Goal: Information Seeking & Learning: Learn about a topic

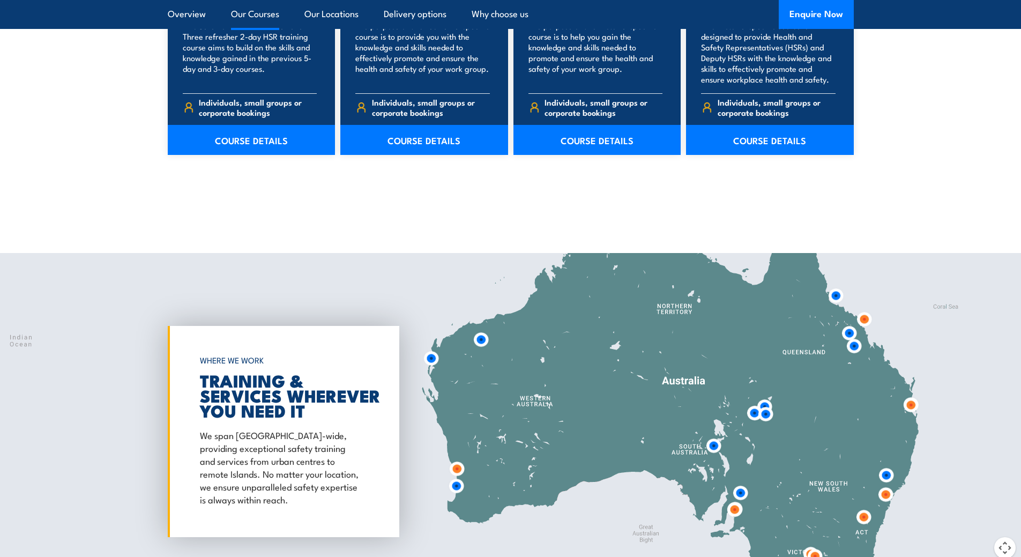
scroll to position [1769, 0]
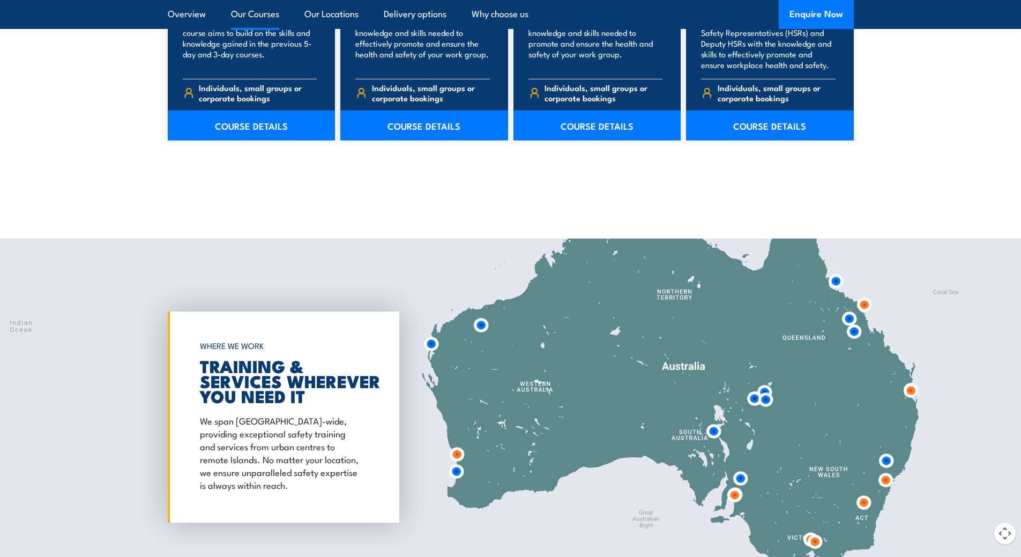
click at [482, 329] on img at bounding box center [481, 325] width 20 height 20
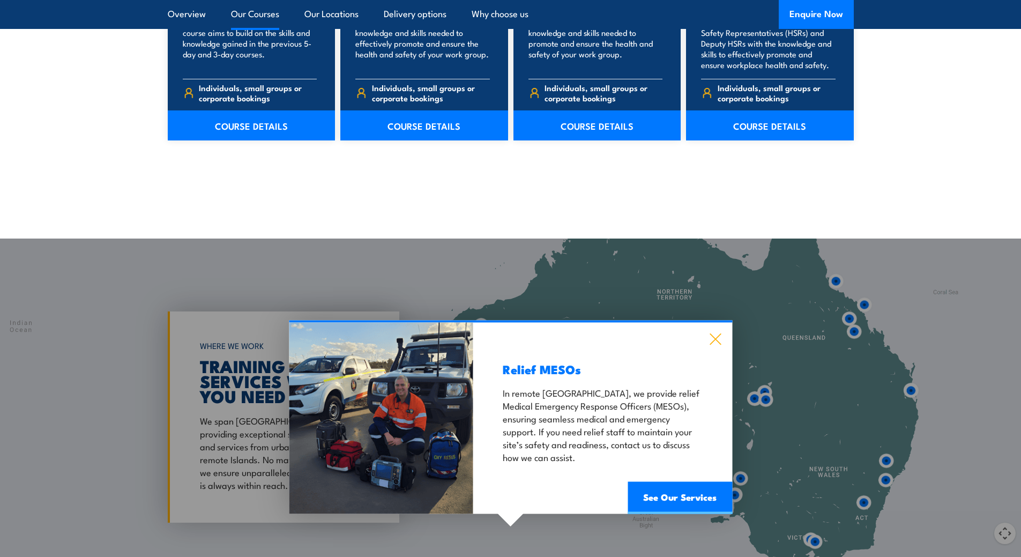
click at [715, 338] on icon at bounding box center [715, 339] width 12 height 12
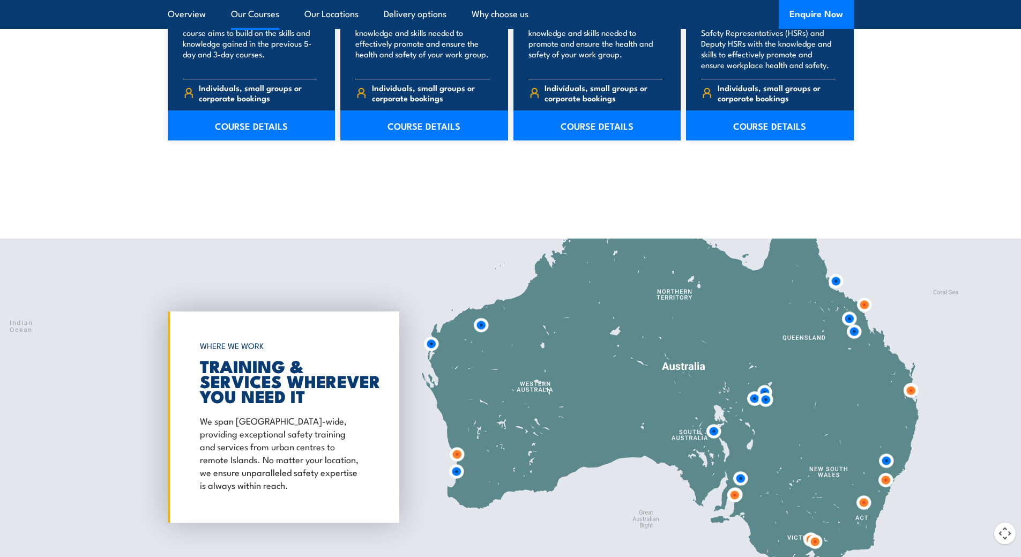
click at [430, 346] on img at bounding box center [431, 344] width 20 height 20
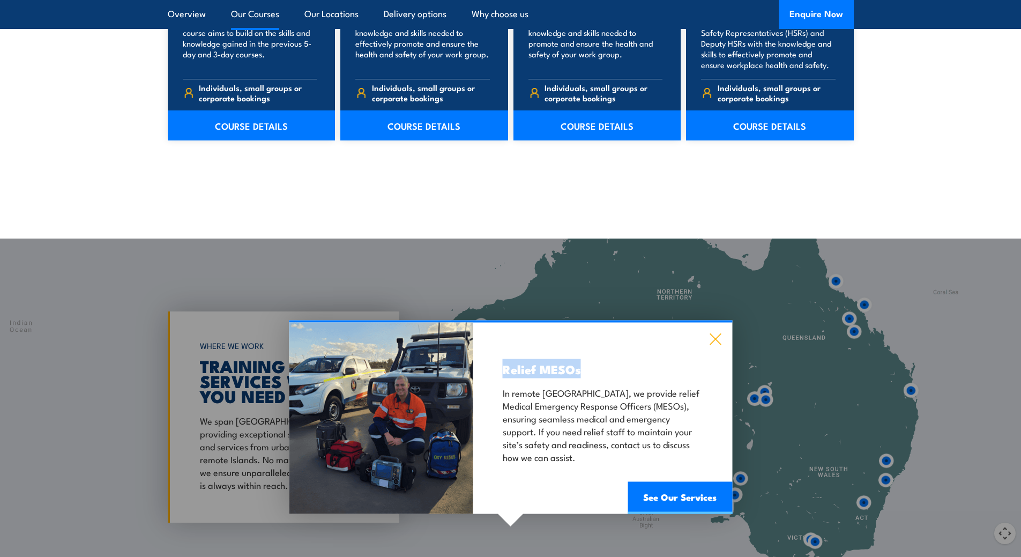
click at [710, 337] on div "Relief MESOs In remote Western Australia, we provide relief Medical Emergency R…" at bounding box center [510, 416] width 443 height 193
click at [718, 337] on icon at bounding box center [715, 339] width 12 height 12
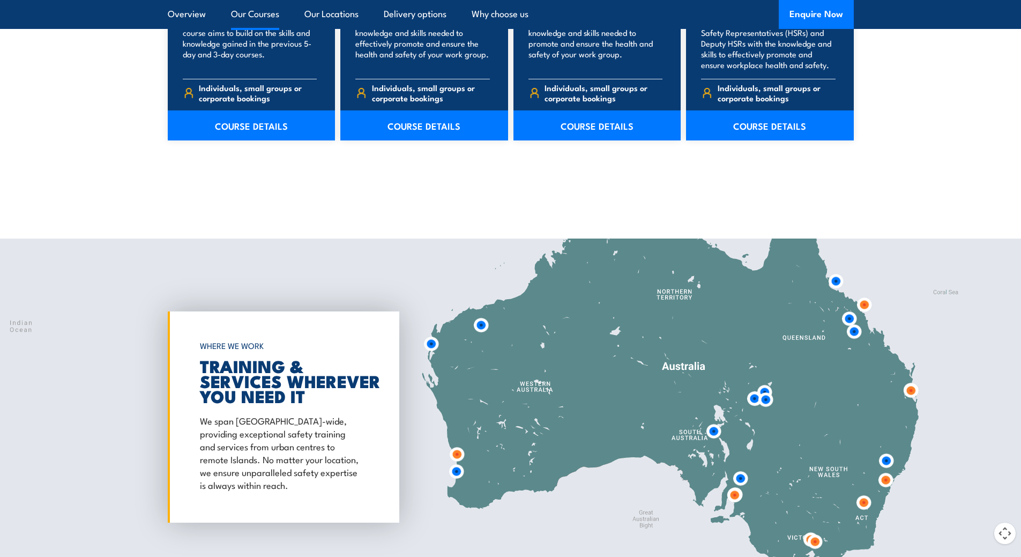
click at [455, 452] on img at bounding box center [457, 454] width 20 height 20
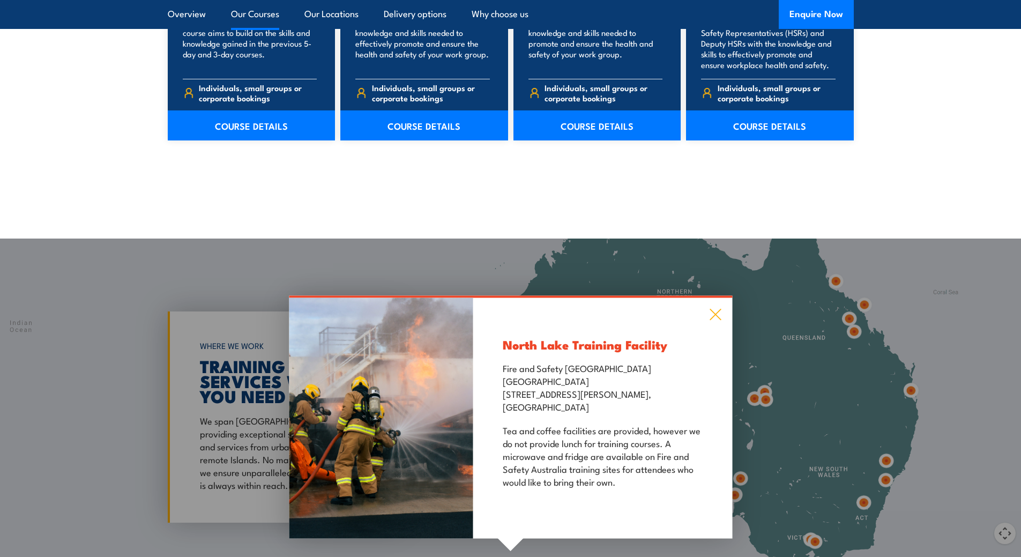
click at [718, 311] on icon at bounding box center [715, 314] width 11 height 11
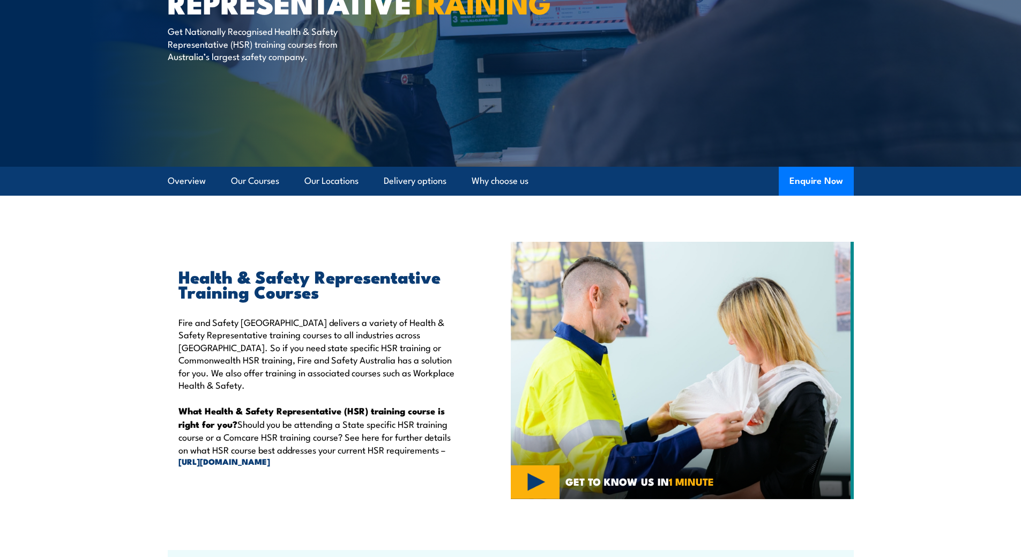
scroll to position [0, 0]
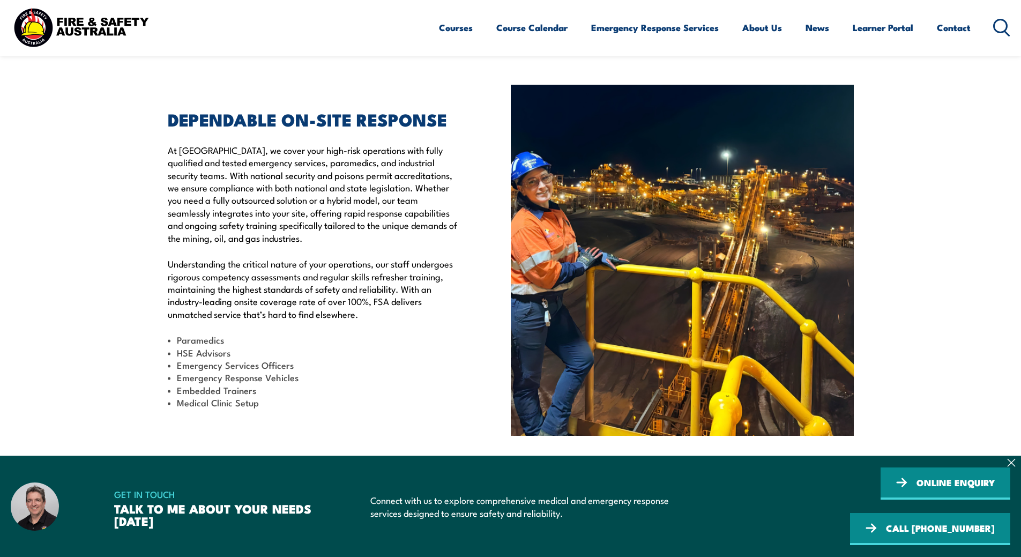
scroll to position [393, 0]
